Goal: Information Seeking & Learning: Learn about a topic

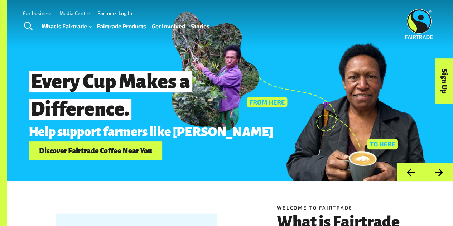
click at [26, 25] on span "Toggle Search" at bounding box center [28, 26] width 9 height 9
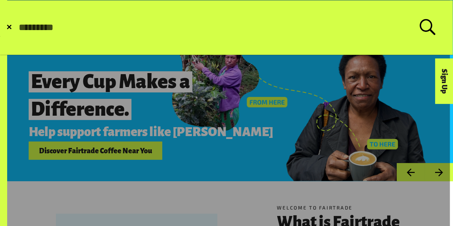
click at [53, 34] on label "Search for:" at bounding box center [226, 27] width 417 height 16
click at [53, 33] on input "Search for:" at bounding box center [218, 27] width 401 height 11
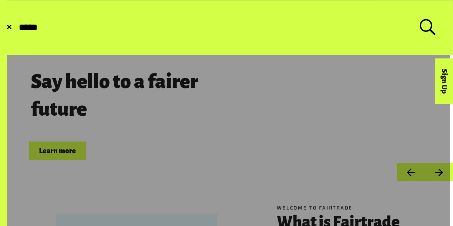
type input "*****"
click at [18, 28] on button "Submit Search" at bounding box center [18, 28] width 0 height 0
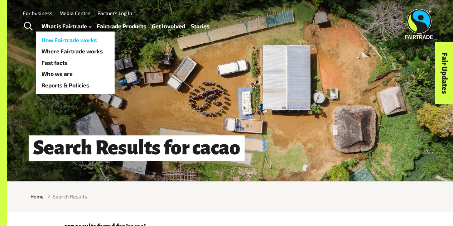
click at [59, 40] on link "How Fairtrade works" at bounding box center [75, 39] width 79 height 11
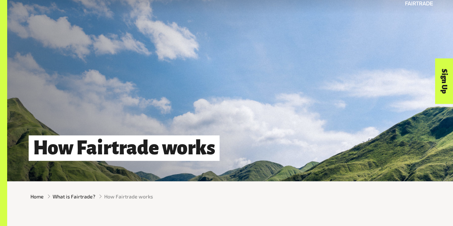
scroll to position [188, 0]
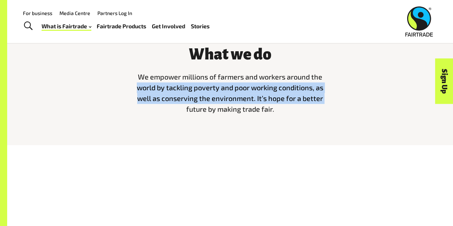
drag, startPoint x: 109, startPoint y: 116, endPoint x: 54, endPoint y: 93, distance: 59.3
click at [54, 93] on div "What we do We empower millions of farmers and workers around the world by tackl…" at bounding box center [230, 79] width 408 height 82
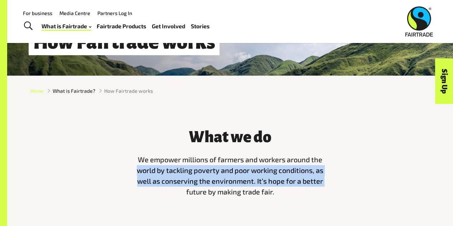
click at [39, 93] on span "Home" at bounding box center [36, 91] width 13 height 8
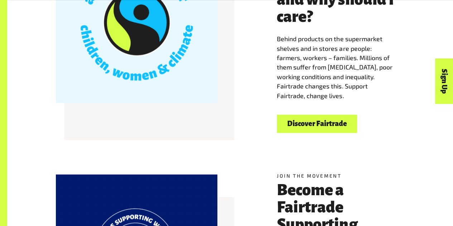
scroll to position [240, 0]
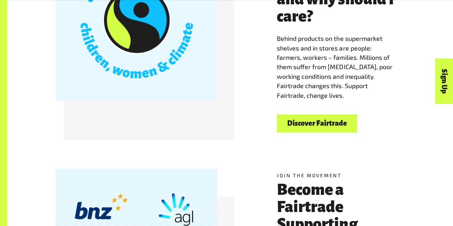
click at [296, 121] on link "Discover Fairtrade" at bounding box center [317, 123] width 80 height 18
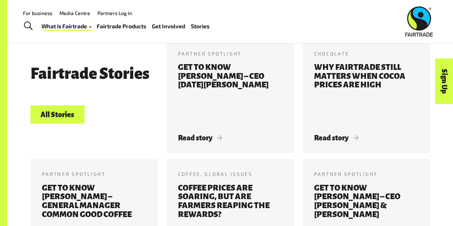
scroll to position [1432, 0]
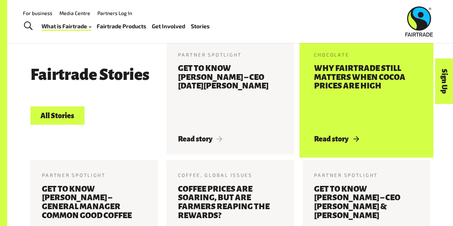
click at [325, 114] on h3 "Why Fairtrade still matters when cocoa prices are high" at bounding box center [366, 95] width 104 height 62
click at [325, 125] on h3 "Why Fairtrade still matters when cocoa prices are high" at bounding box center [366, 95] width 104 height 62
